Goal: Transaction & Acquisition: Purchase product/service

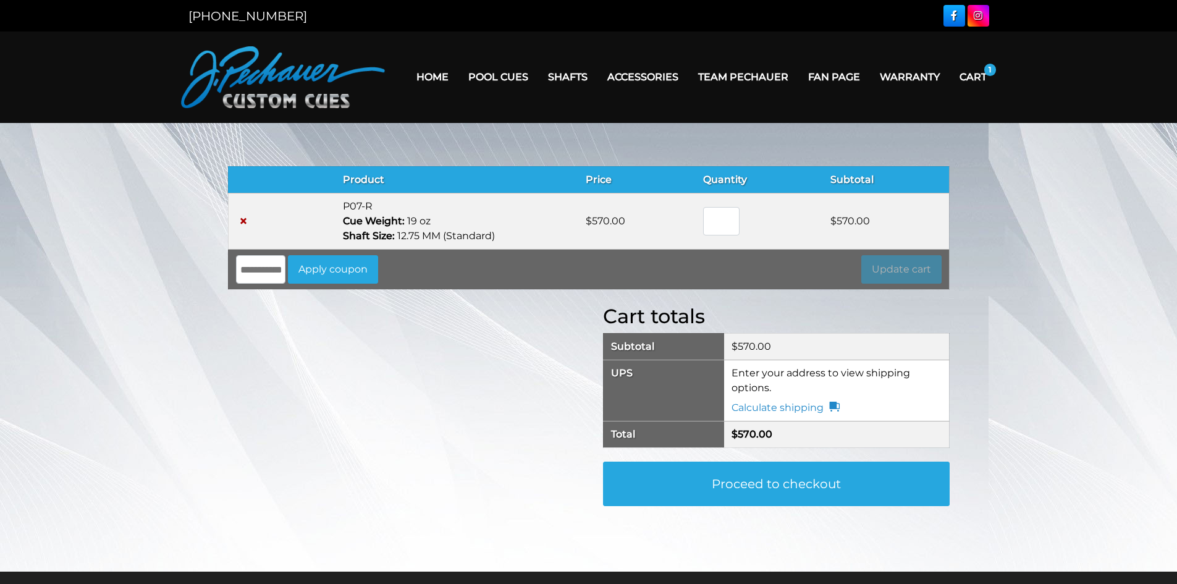
click at [287, 211] on td "×" at bounding box center [260, 221] width 65 height 56
click at [302, 222] on td at bounding box center [314, 221] width 43 height 56
click at [410, 229] on p "12.75 MM (Standard)" at bounding box center [457, 236] width 228 height 15
click at [409, 229] on p "12.75 MM (Standard)" at bounding box center [457, 236] width 228 height 15
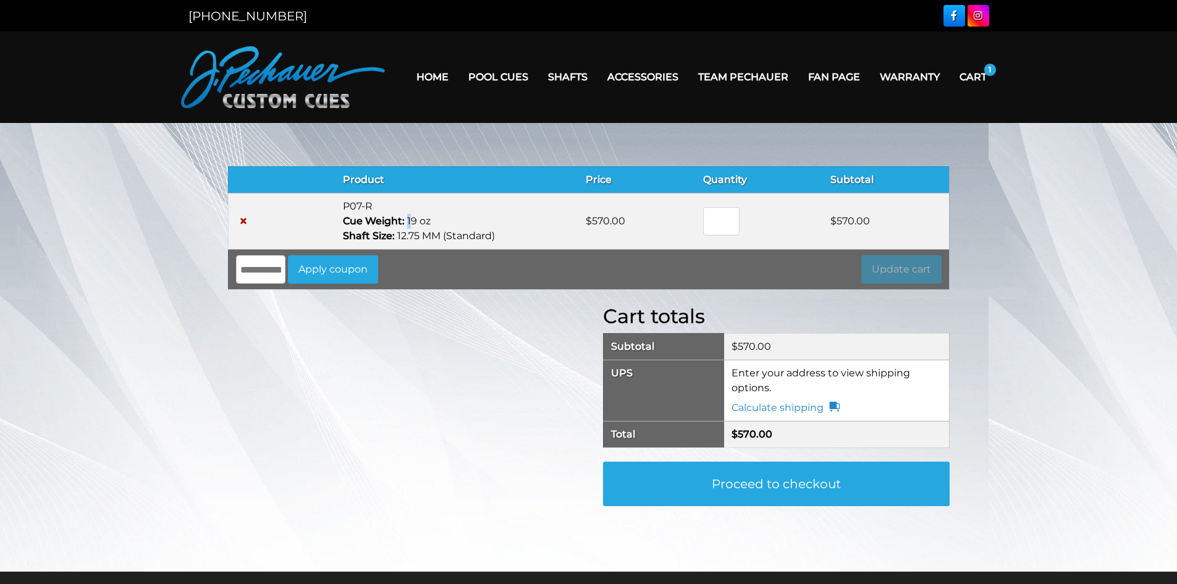
click at [410, 225] on p "19 oz" at bounding box center [457, 221] width 228 height 15
click at [677, 240] on td "$ 570.00" at bounding box center [636, 221] width 117 height 56
click at [333, 231] on td at bounding box center [314, 221] width 43 height 56
